Goal: Transaction & Acquisition: Purchase product/service

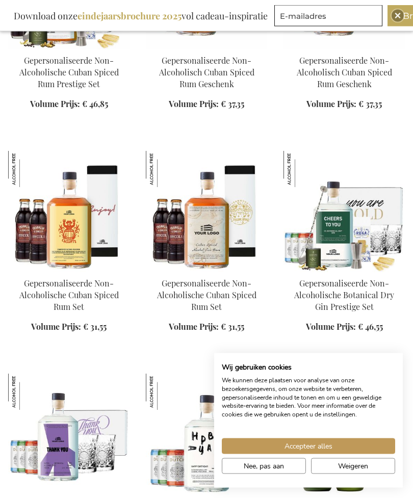
scroll to position [1056, 0]
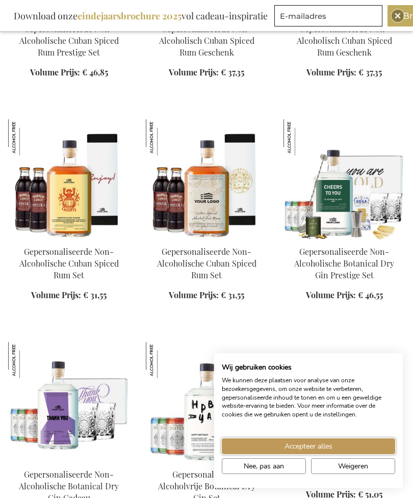
click at [308, 452] on span "Accepteer alles" at bounding box center [309, 446] width 48 height 11
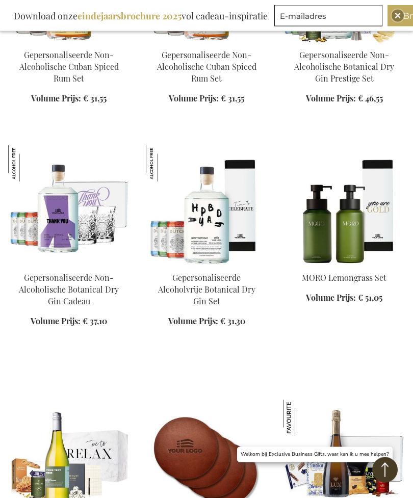
scroll to position [1253, 0]
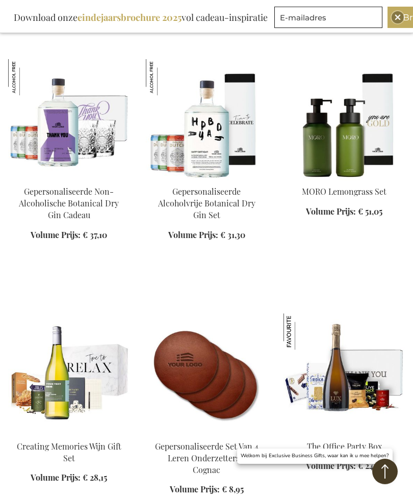
scroll to position [1207, 0]
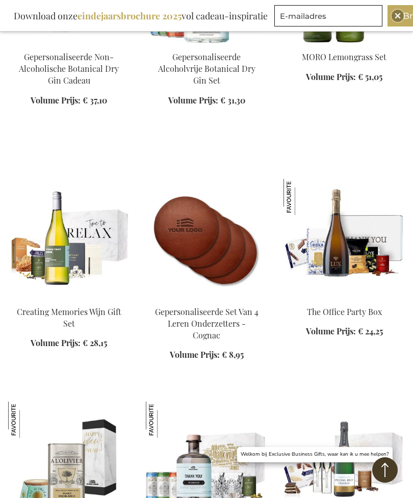
scroll to position [1535, 0]
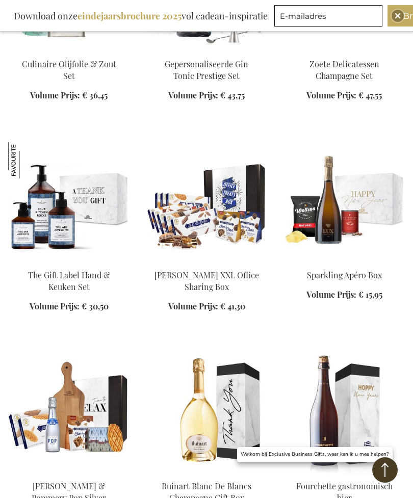
scroll to position [1938, 0]
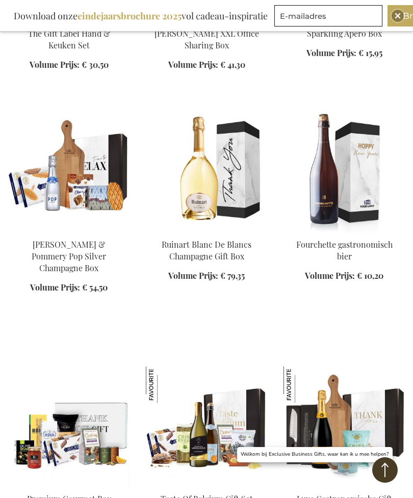
scroll to position [2131, 0]
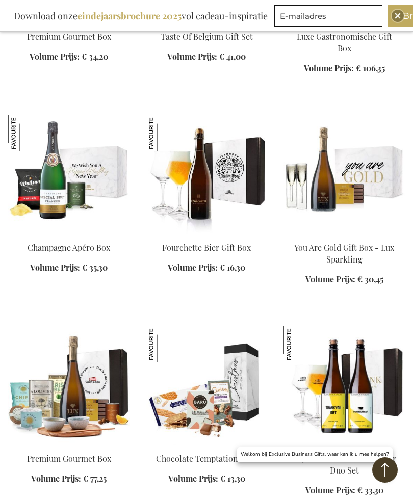
scroll to position [2656, 0]
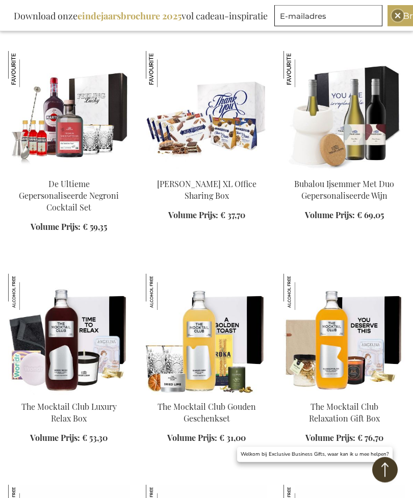
scroll to position [3414, 0]
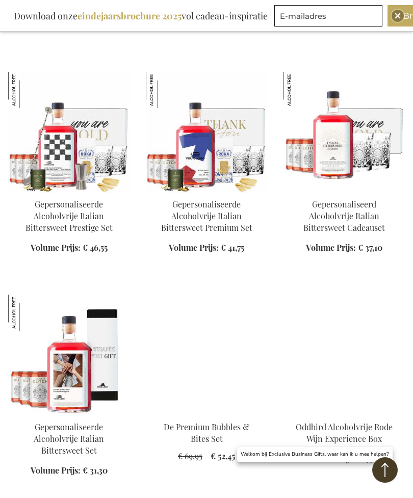
scroll to position [4566, 0]
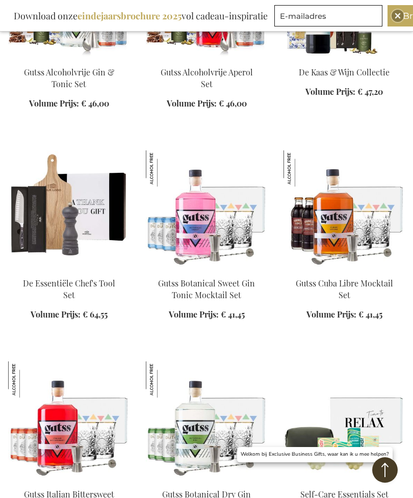
scroll to position [5512, 0]
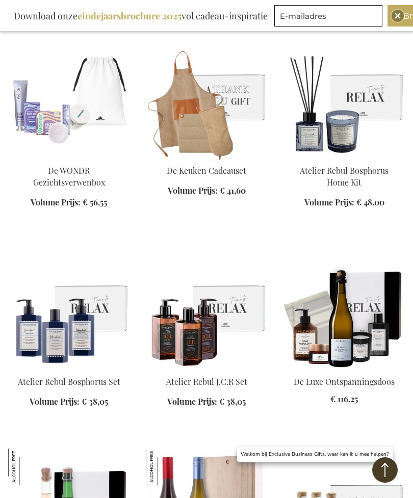
scroll to position [6316, 0]
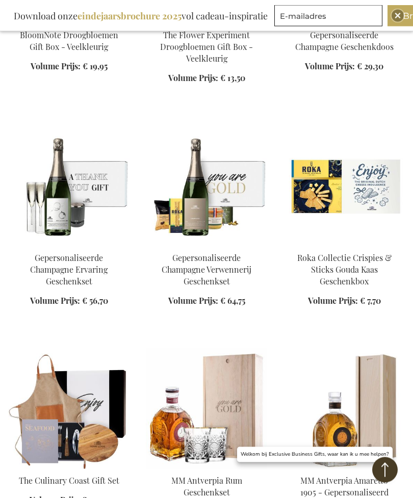
scroll to position [7316, 0]
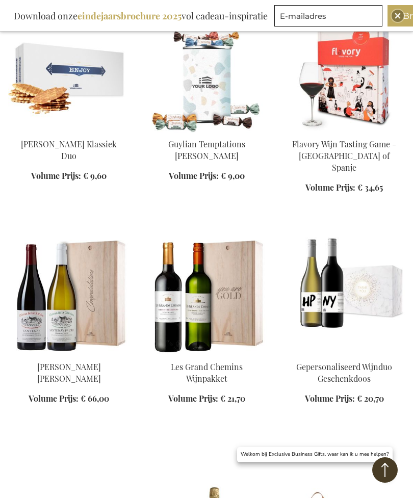
scroll to position [8315, 0]
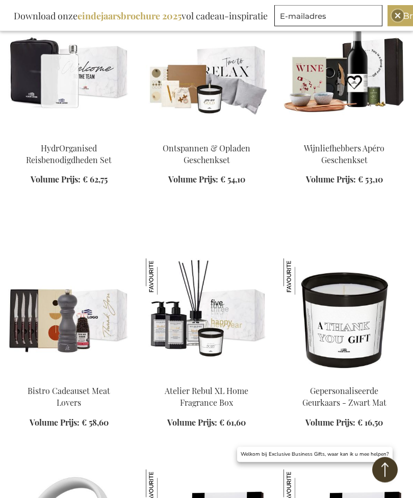
scroll to position [9437, 0]
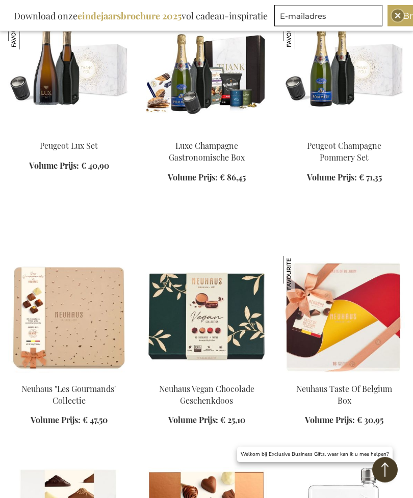
scroll to position [10328, 0]
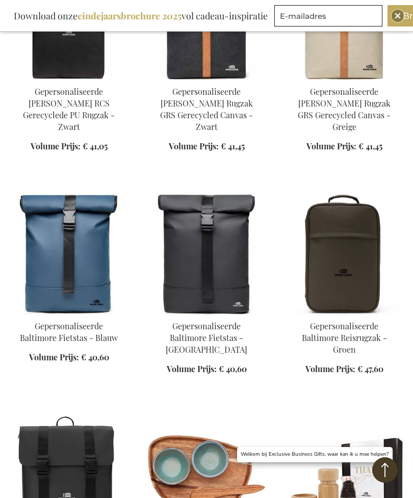
scroll to position [12683, 0]
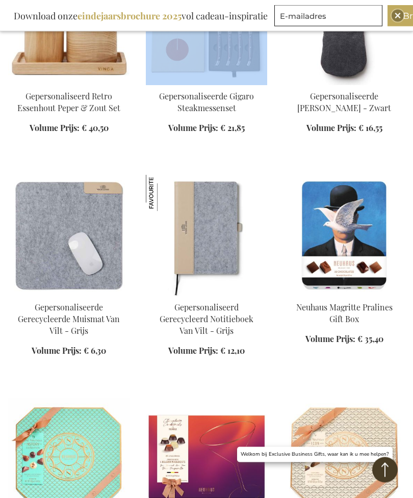
scroll to position [13370, 0]
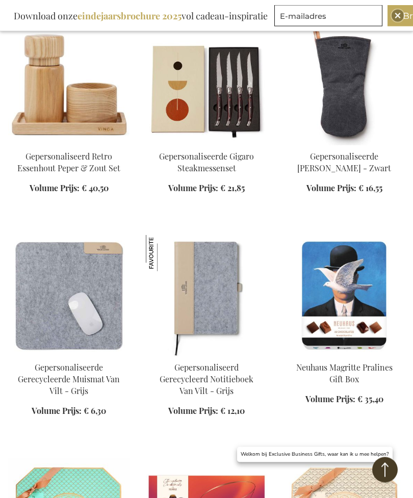
scroll to position [13446, 0]
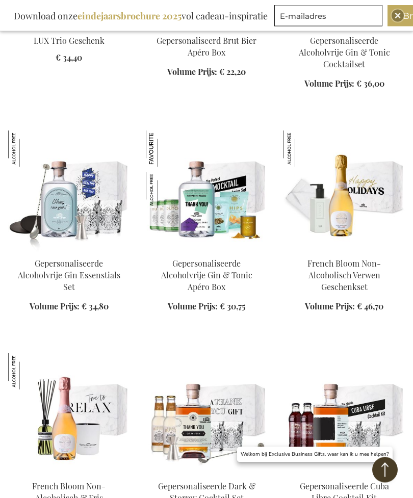
scroll to position [14336, 0]
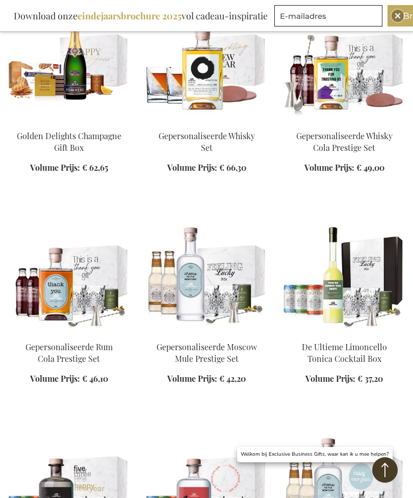
scroll to position [15151, 0]
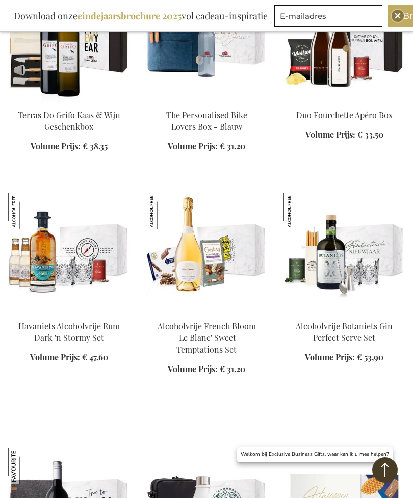
scroll to position [16506, 0]
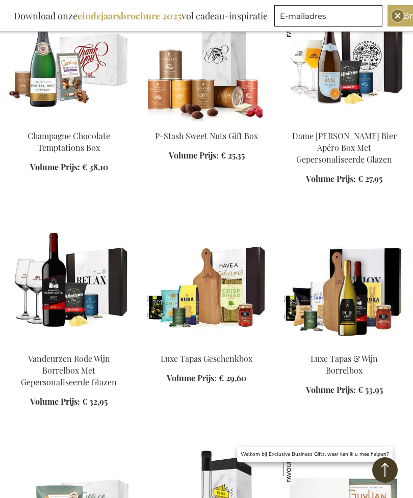
scroll to position [17851, 0]
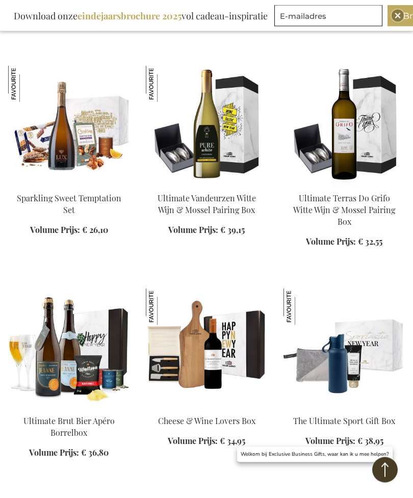
scroll to position [17140, 0]
